Goal: Transaction & Acquisition: Purchase product/service

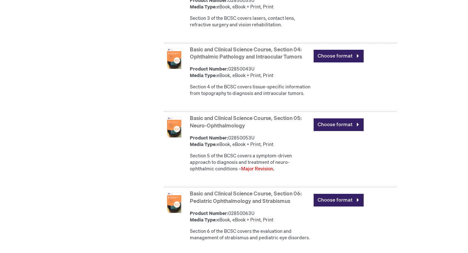
scroll to position [522, 0]
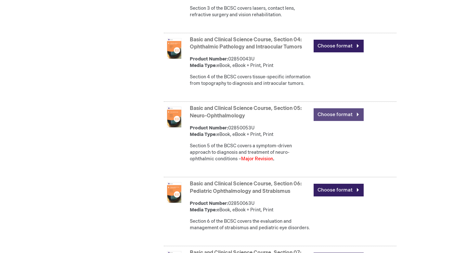
click at [334, 121] on link "Choose format" at bounding box center [339, 114] width 50 height 13
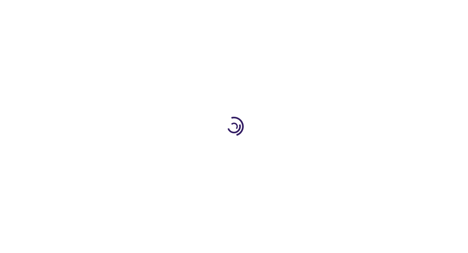
type input "0"
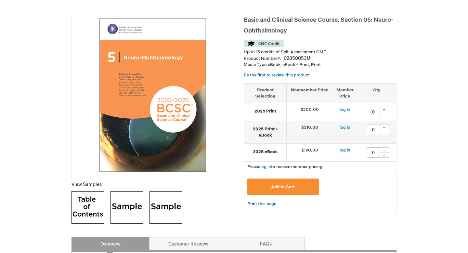
scroll to position [90, 0]
click at [386, 107] on div "+" at bounding box center [384, 109] width 10 height 6
type input "1"
click at [276, 187] on span "Add to Cart" at bounding box center [283, 186] width 24 height 5
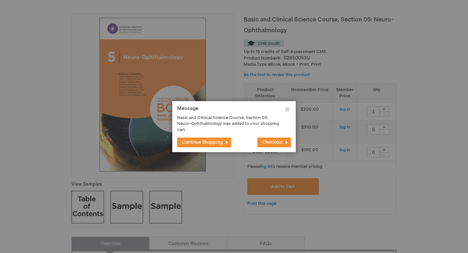
click at [222, 142] on span "Continue Shopping" at bounding box center [202, 142] width 41 height 6
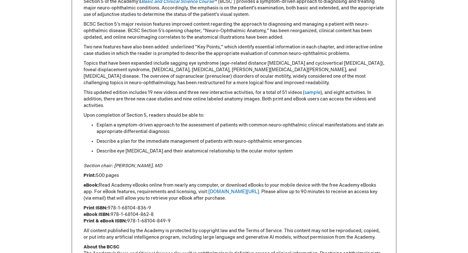
scroll to position [0, 0]
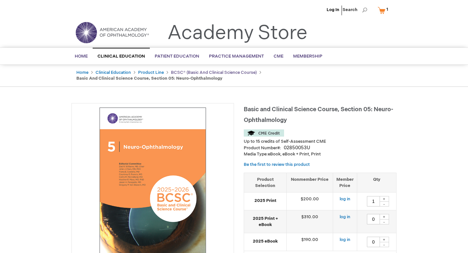
click at [177, 70] on link "BCSC® (Basic and Clinical Science Course)" at bounding box center [214, 72] width 86 height 5
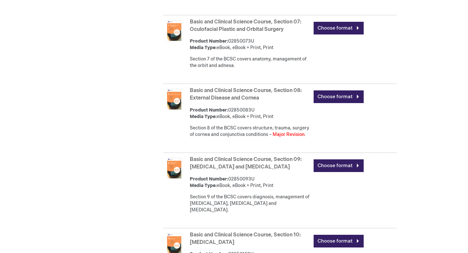
scroll to position [760, 0]
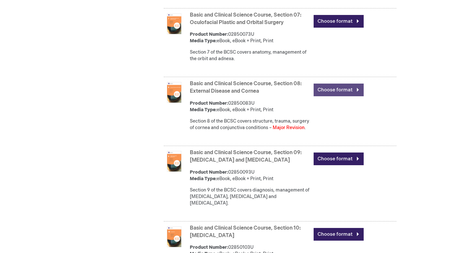
click at [332, 96] on link "Choose format" at bounding box center [339, 90] width 50 height 13
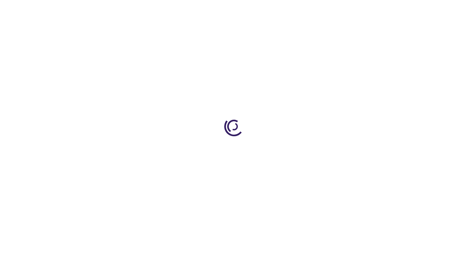
type input "0"
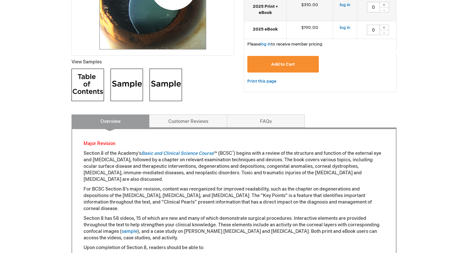
scroll to position [158, 0]
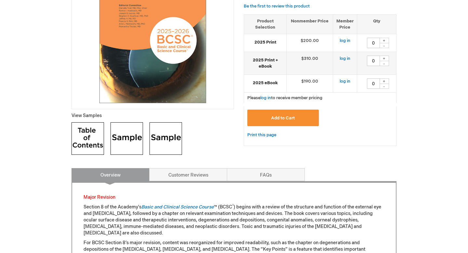
click at [386, 40] on div "+" at bounding box center [384, 41] width 10 height 6
type input "1"
click at [275, 116] on span "Add to Cart" at bounding box center [283, 117] width 24 height 5
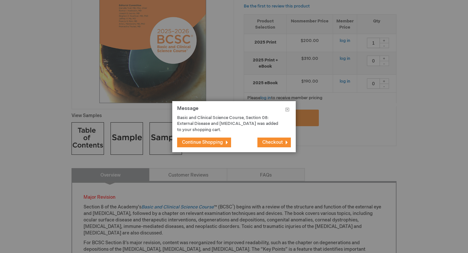
click at [210, 145] on span "Continue Shopping" at bounding box center [202, 142] width 41 height 6
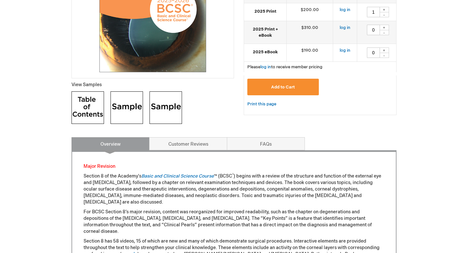
scroll to position [0, 0]
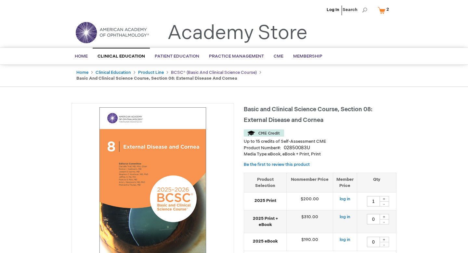
click at [186, 72] on link "BCSC® (Basic and Clinical Science Course)" at bounding box center [214, 72] width 86 height 5
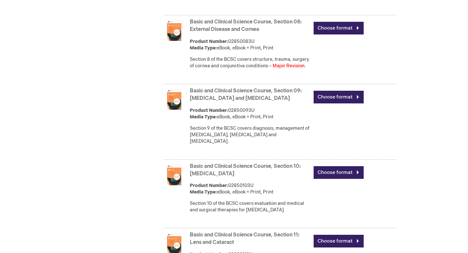
scroll to position [823, 0]
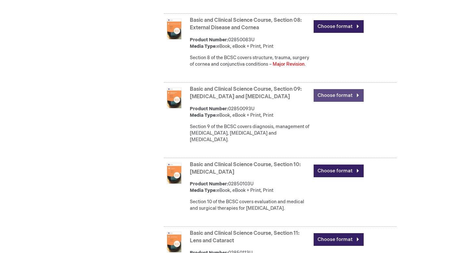
click at [332, 102] on link "Choose format" at bounding box center [339, 95] width 50 height 13
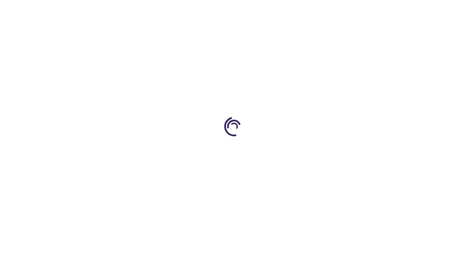
type input "0"
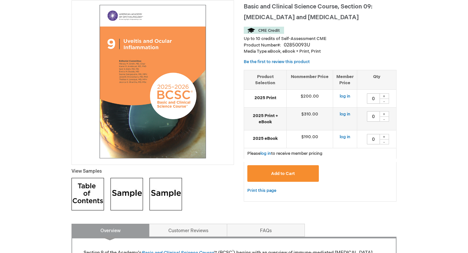
scroll to position [102, 0]
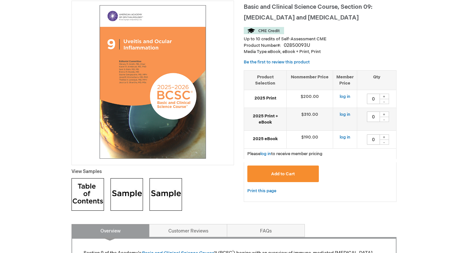
click at [386, 97] on div "+" at bounding box center [384, 97] width 10 height 6
type input "1"
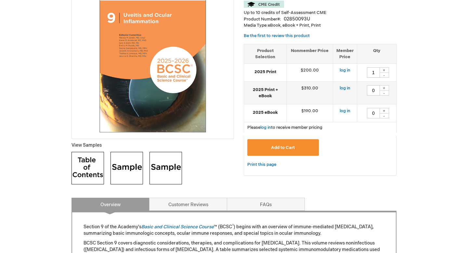
scroll to position [134, 0]
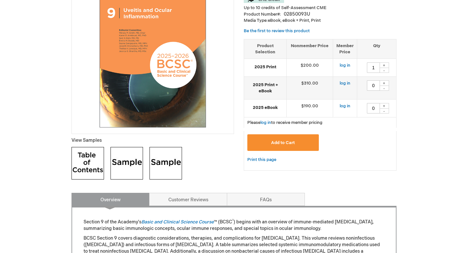
click at [274, 141] on span "Add to Cart" at bounding box center [283, 142] width 24 height 5
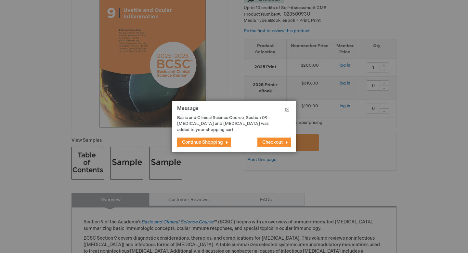
click at [215, 144] on span "Continue Shopping" at bounding box center [202, 142] width 41 height 6
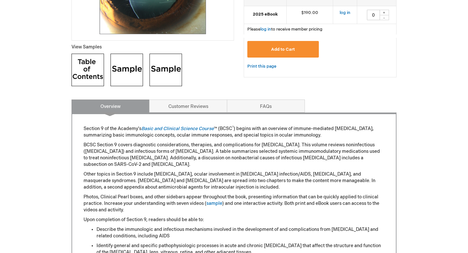
scroll to position [0, 0]
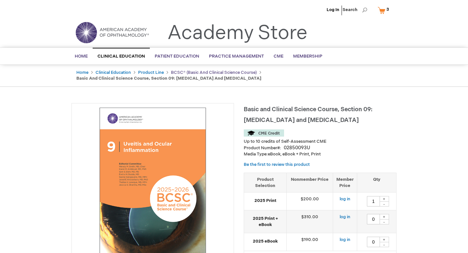
click at [189, 73] on link "BCSC® (Basic and Clinical Science Course)" at bounding box center [214, 72] width 86 height 5
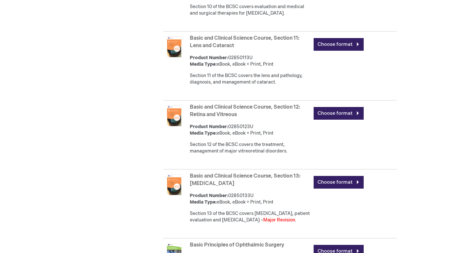
scroll to position [1026, 0]
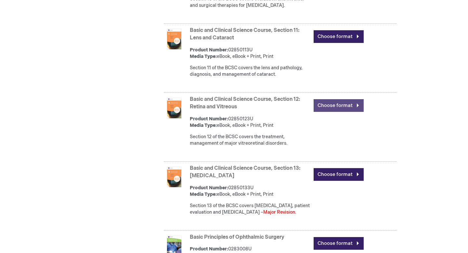
click at [319, 110] on link "Choose format" at bounding box center [339, 105] width 50 height 13
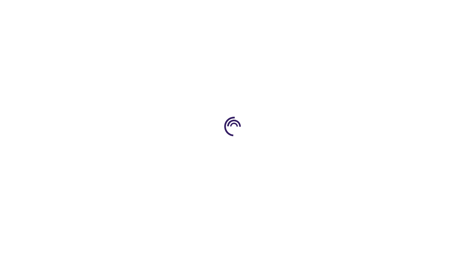
type input "0"
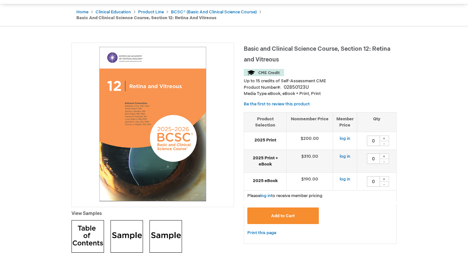
scroll to position [61, 0]
click at [385, 136] on div "+" at bounding box center [384, 138] width 10 height 6
type input "1"
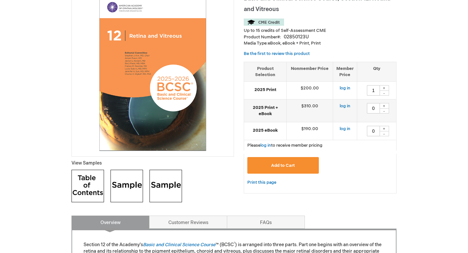
scroll to position [116, 0]
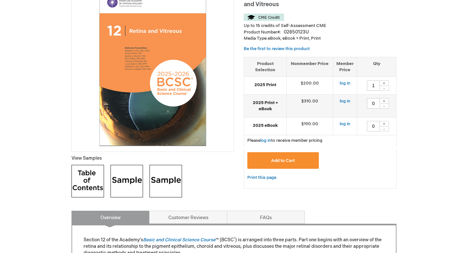
click at [274, 155] on button "Add to Cart" at bounding box center [283, 160] width 72 height 17
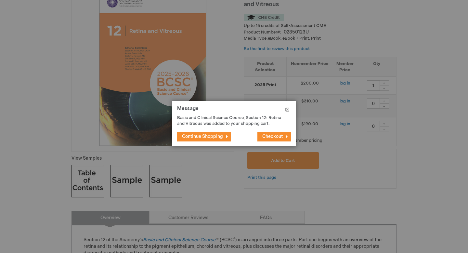
click at [211, 139] on span "Continue Shopping" at bounding box center [202, 137] width 41 height 6
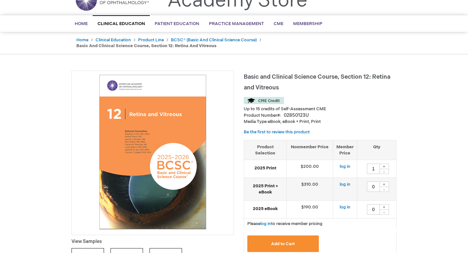
scroll to position [36, 0]
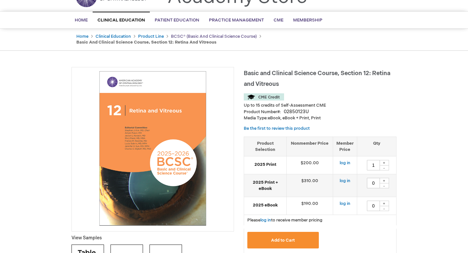
click at [185, 35] on link "BCSC® (Basic and Clinical Science Course)" at bounding box center [214, 36] width 86 height 5
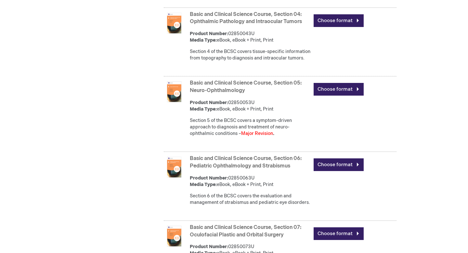
scroll to position [571, 0]
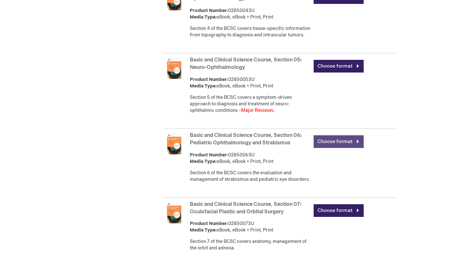
click at [335, 148] on link "Choose format" at bounding box center [339, 141] width 50 height 13
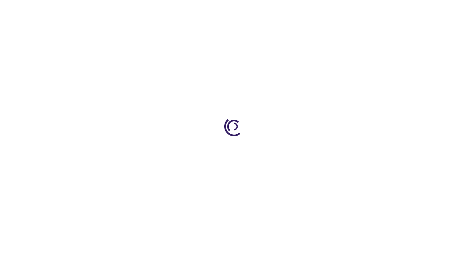
type input "0"
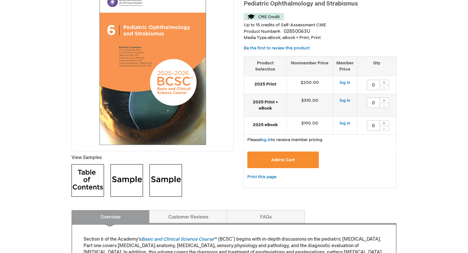
scroll to position [116, 0]
click at [383, 81] on div "+" at bounding box center [384, 83] width 10 height 6
type input "1"
click at [281, 158] on span "Add to Cart" at bounding box center [283, 160] width 24 height 5
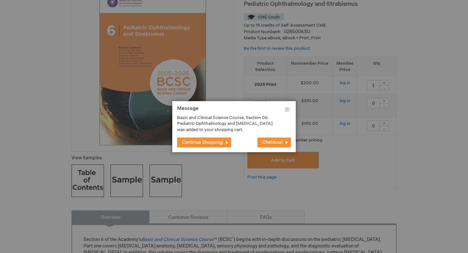
click at [221, 145] on span "Continue Shopping" at bounding box center [202, 142] width 41 height 6
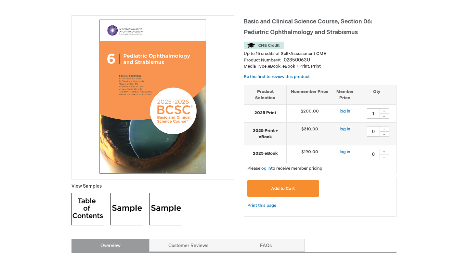
scroll to position [0, 0]
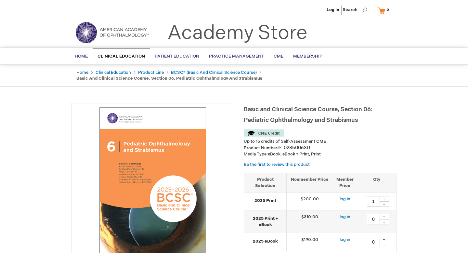
click at [387, 10] on span "5" at bounding box center [387, 9] width 3 height 5
